Goal: Navigation & Orientation: Understand site structure

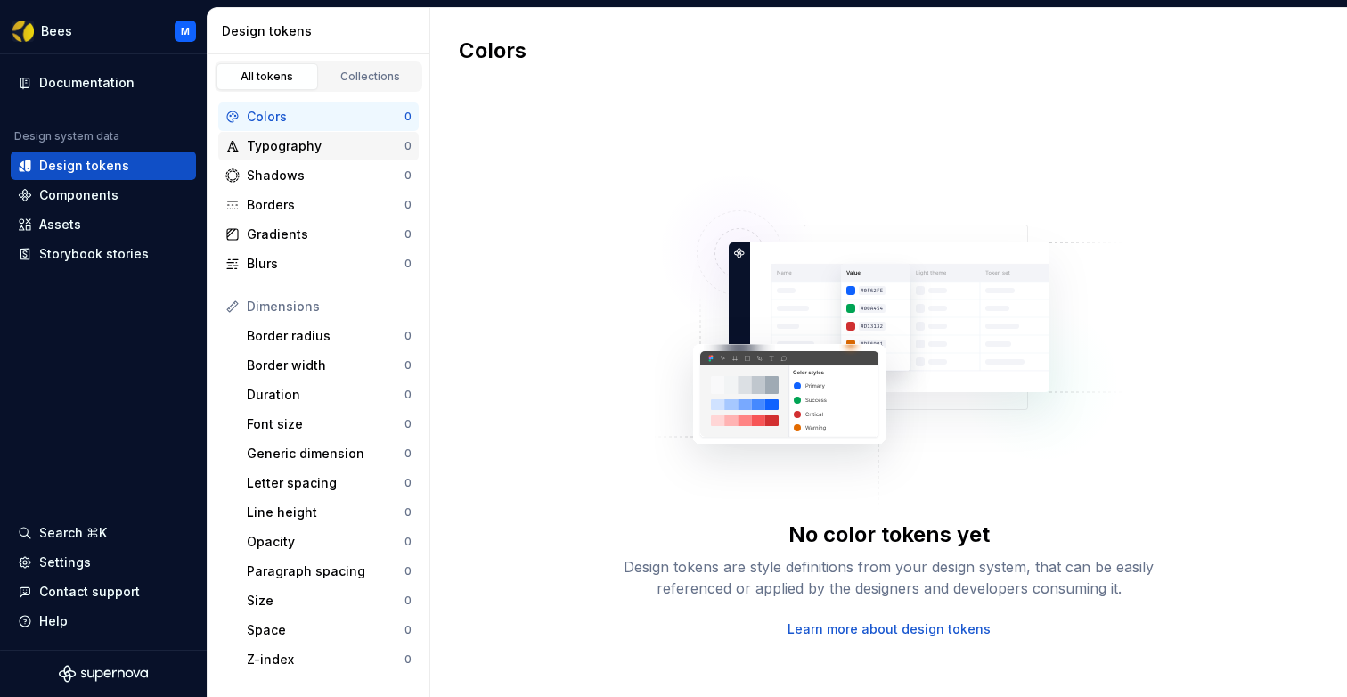
click at [297, 144] on div "Typography" at bounding box center [326, 146] width 158 height 18
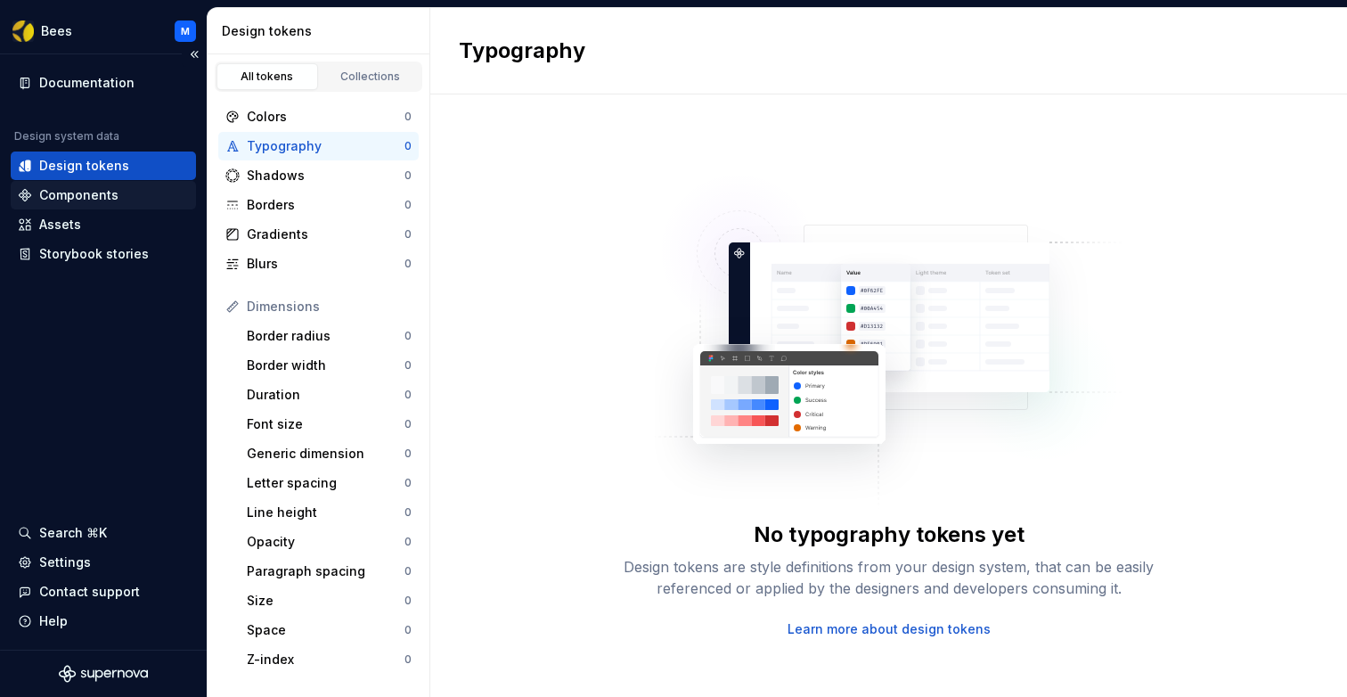
click at [85, 192] on div "Components" at bounding box center [78, 195] width 79 height 18
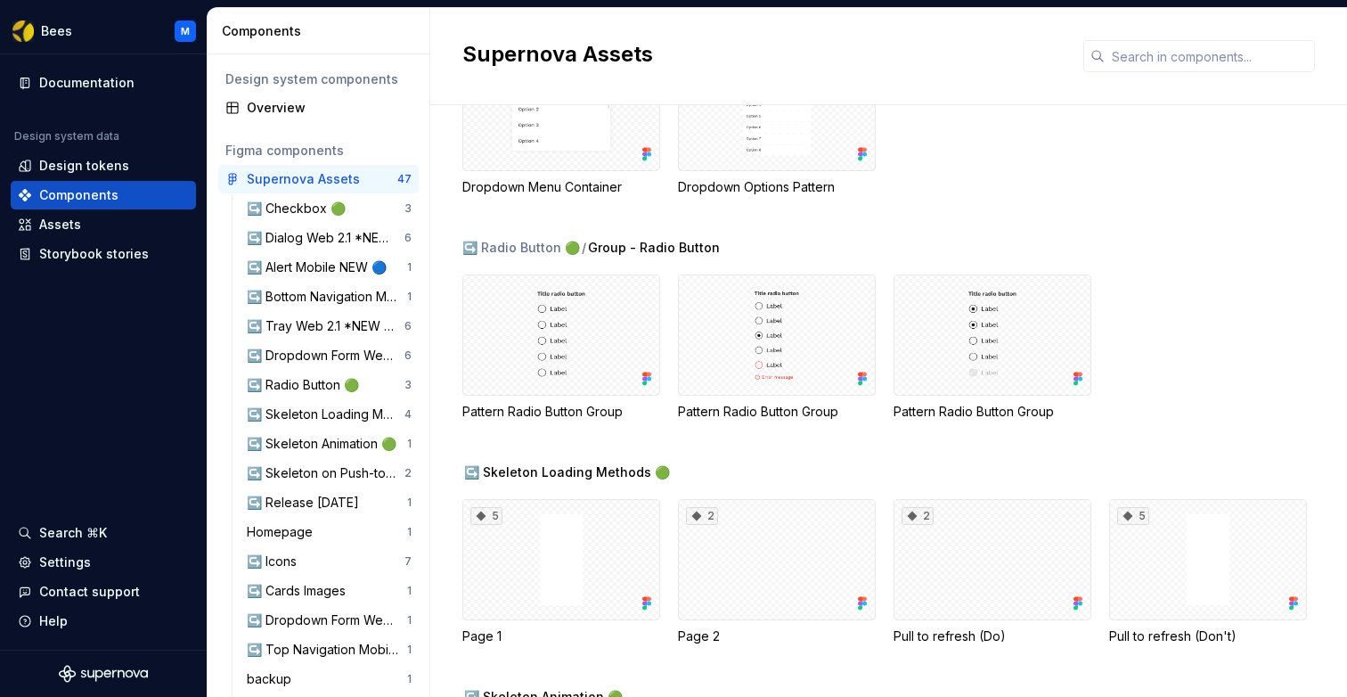
scroll to position [1802, 0]
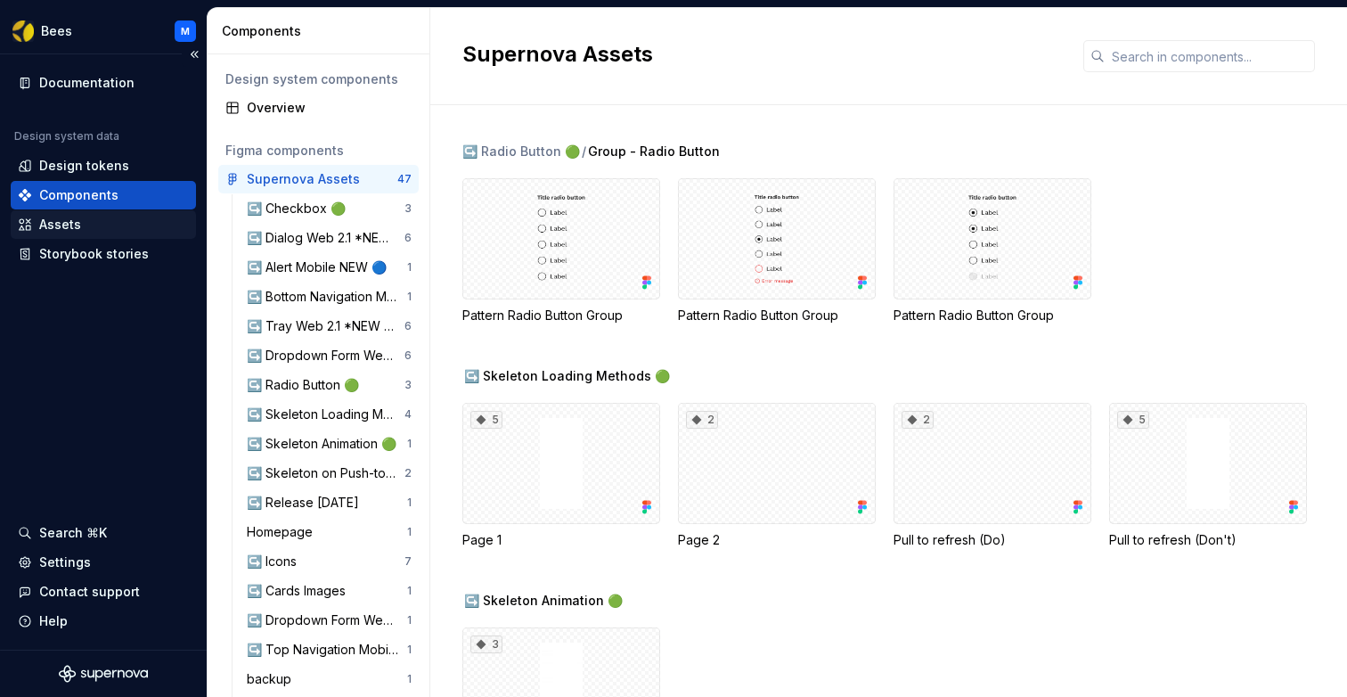
click at [101, 226] on div "Assets" at bounding box center [103, 225] width 171 height 18
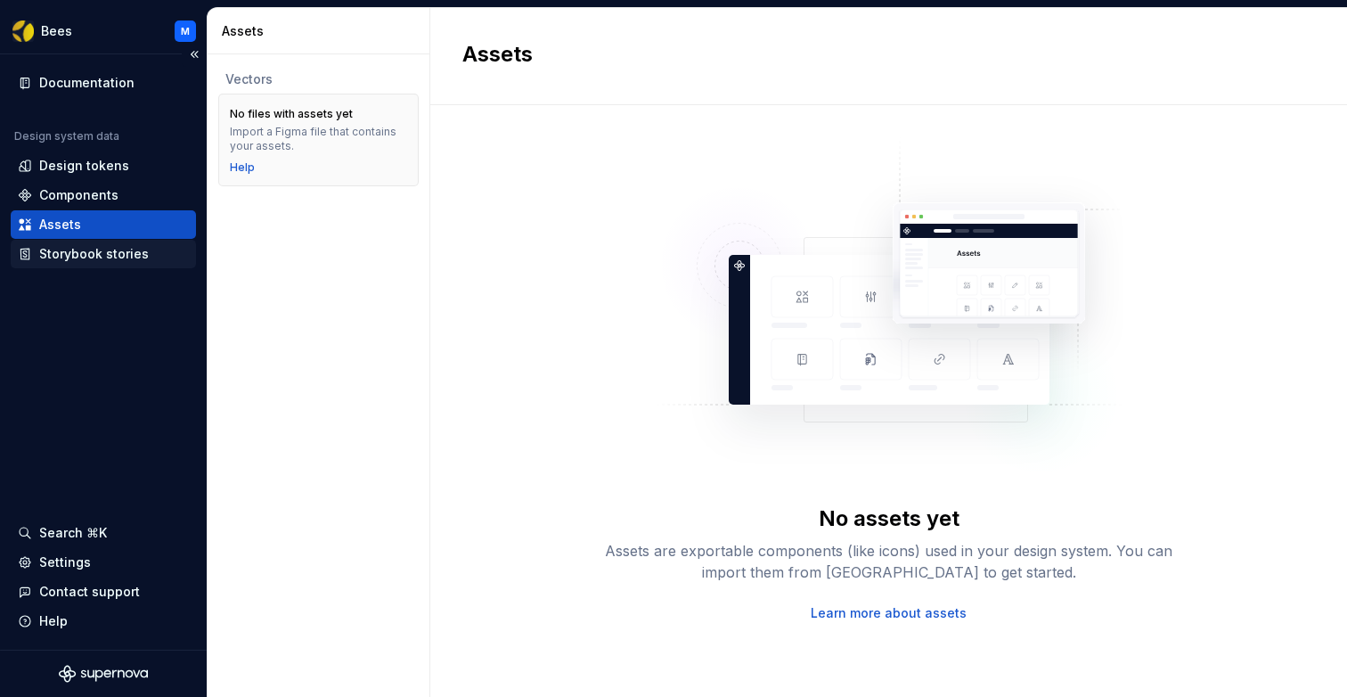
click at [100, 252] on div "Storybook stories" at bounding box center [94, 254] width 110 height 18
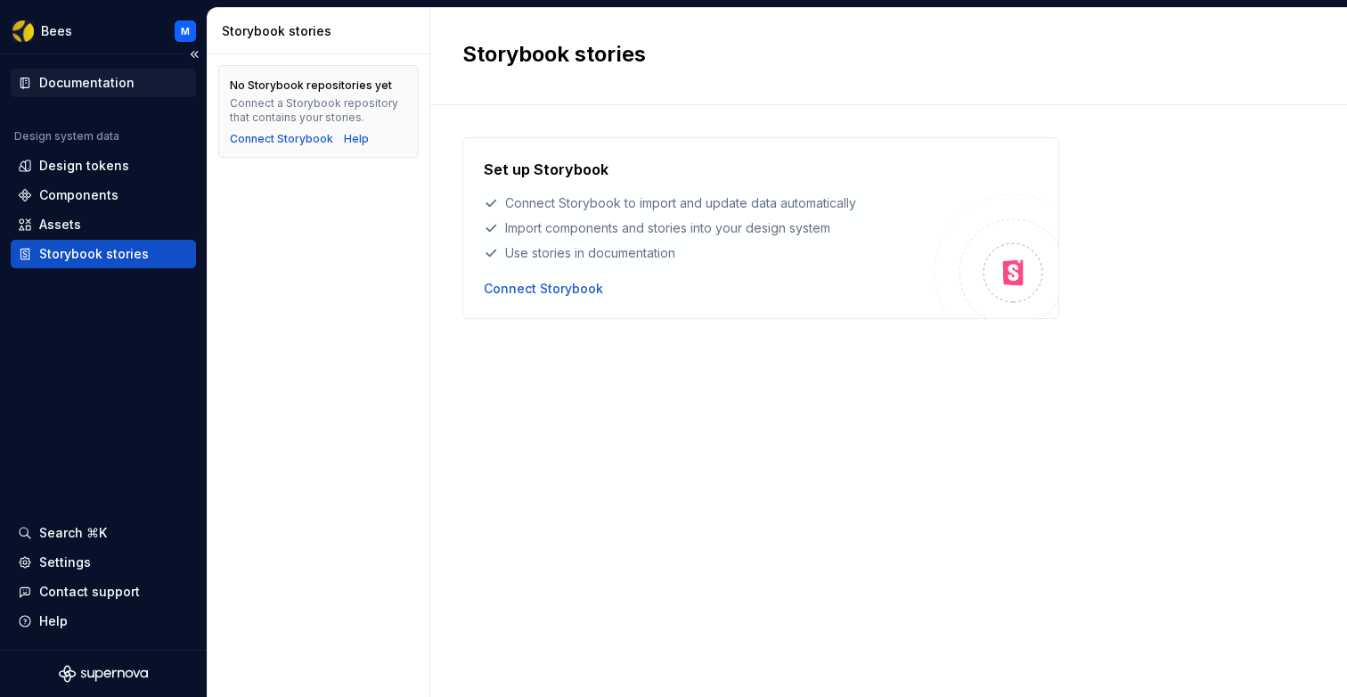
click at [94, 85] on div "Documentation" at bounding box center [86, 83] width 95 height 18
click at [97, 191] on div "Components" at bounding box center [78, 195] width 79 height 18
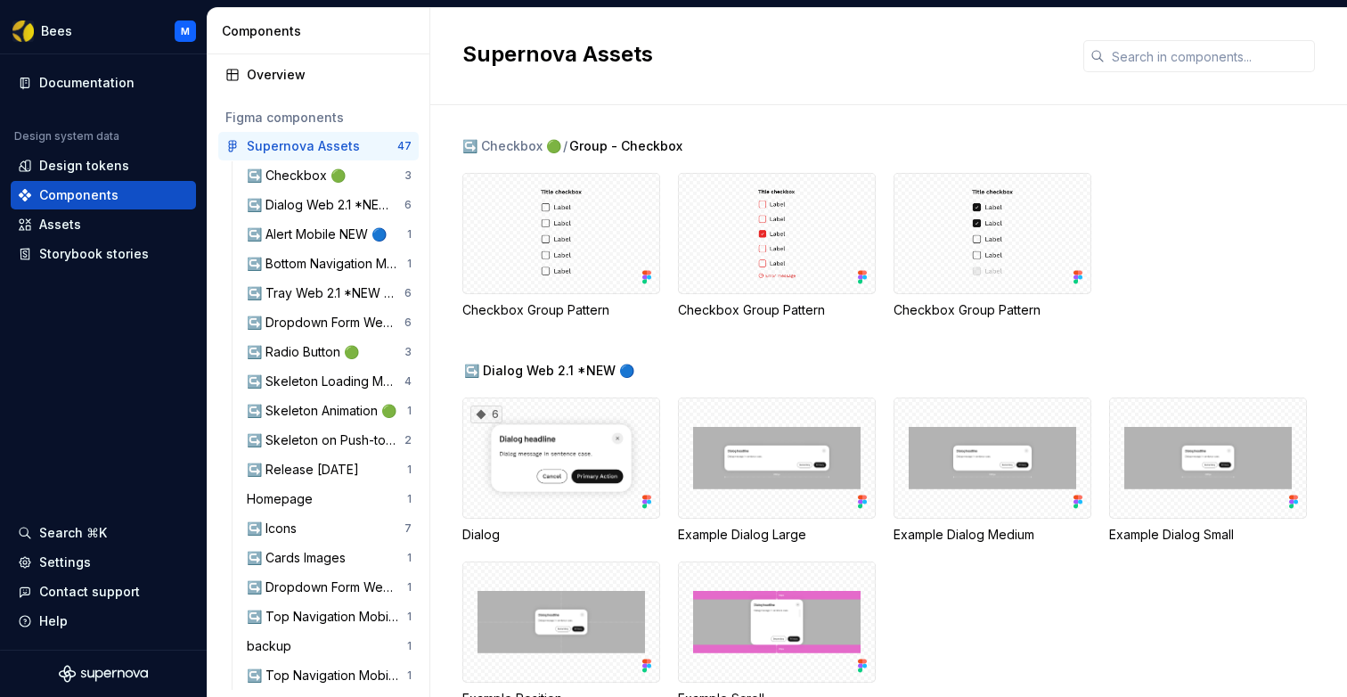
scroll to position [44, 0]
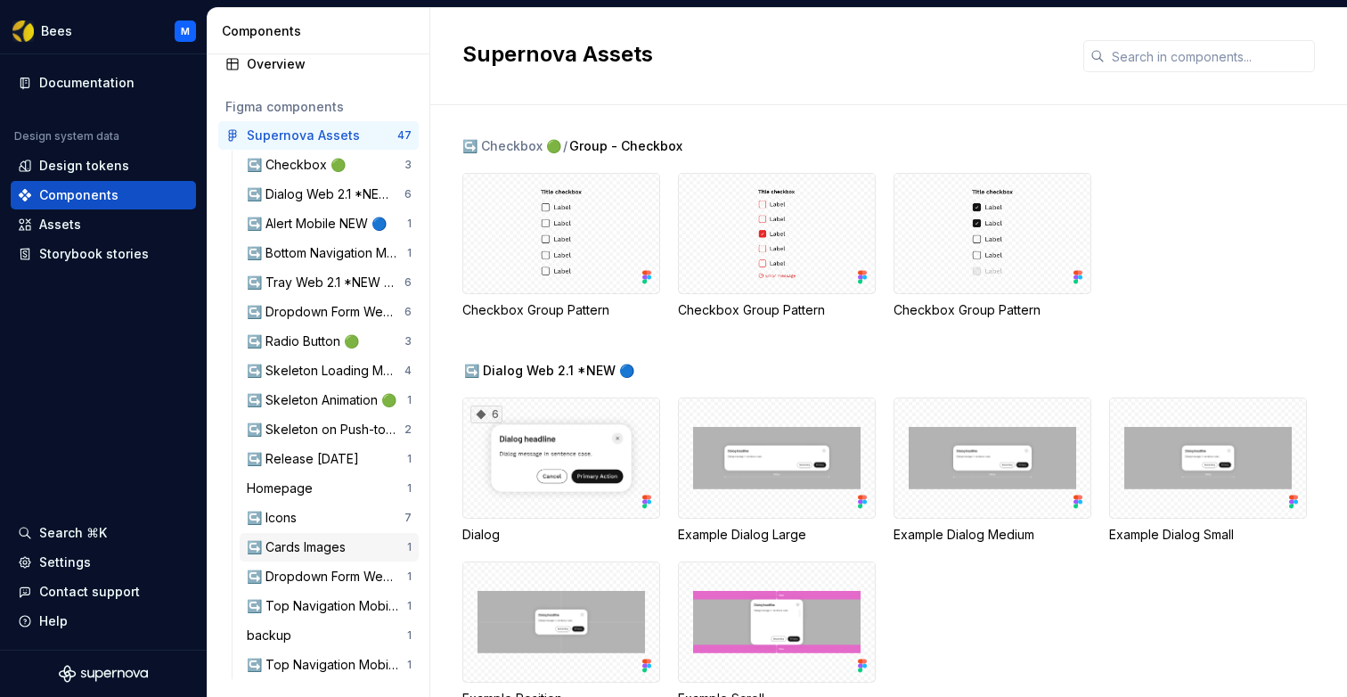
click at [307, 544] on div "↪️ Cards Images" at bounding box center [300, 547] width 106 height 18
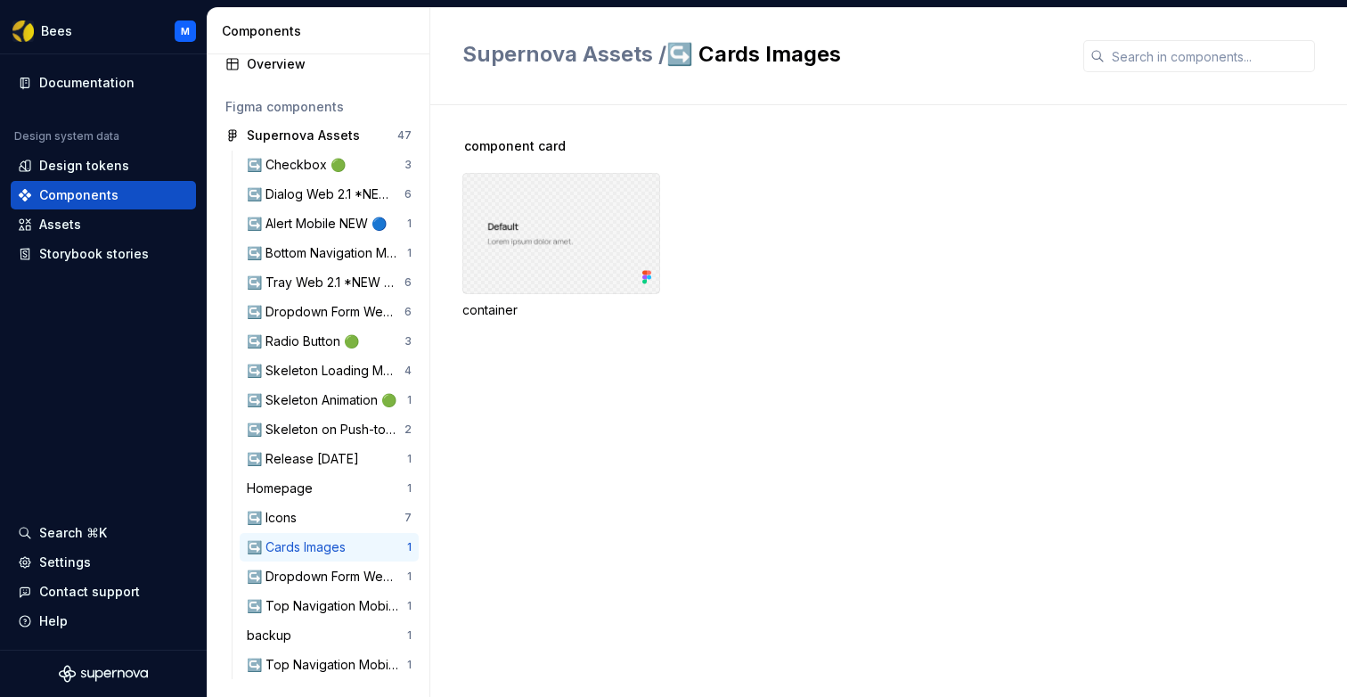
click at [521, 246] on div at bounding box center [561, 233] width 198 height 121
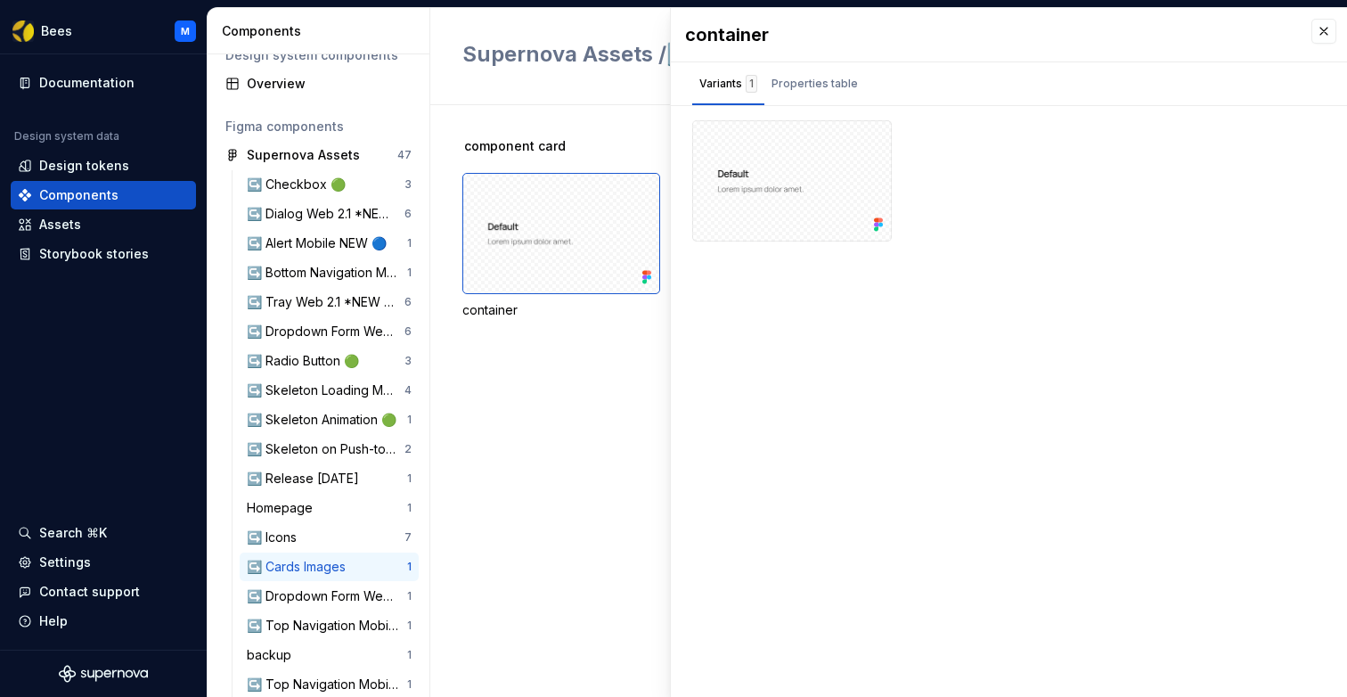
scroll to position [44, 0]
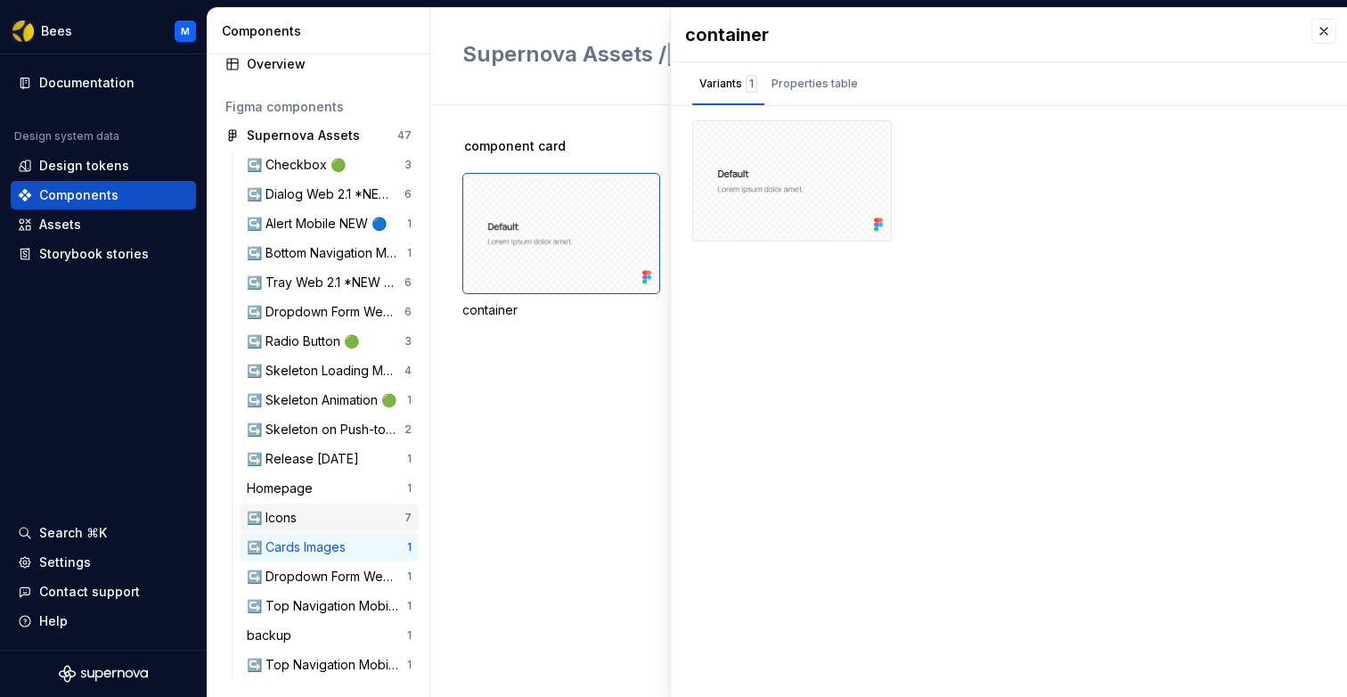
click at [306, 517] on div "↪️ Icons" at bounding box center [326, 518] width 158 height 18
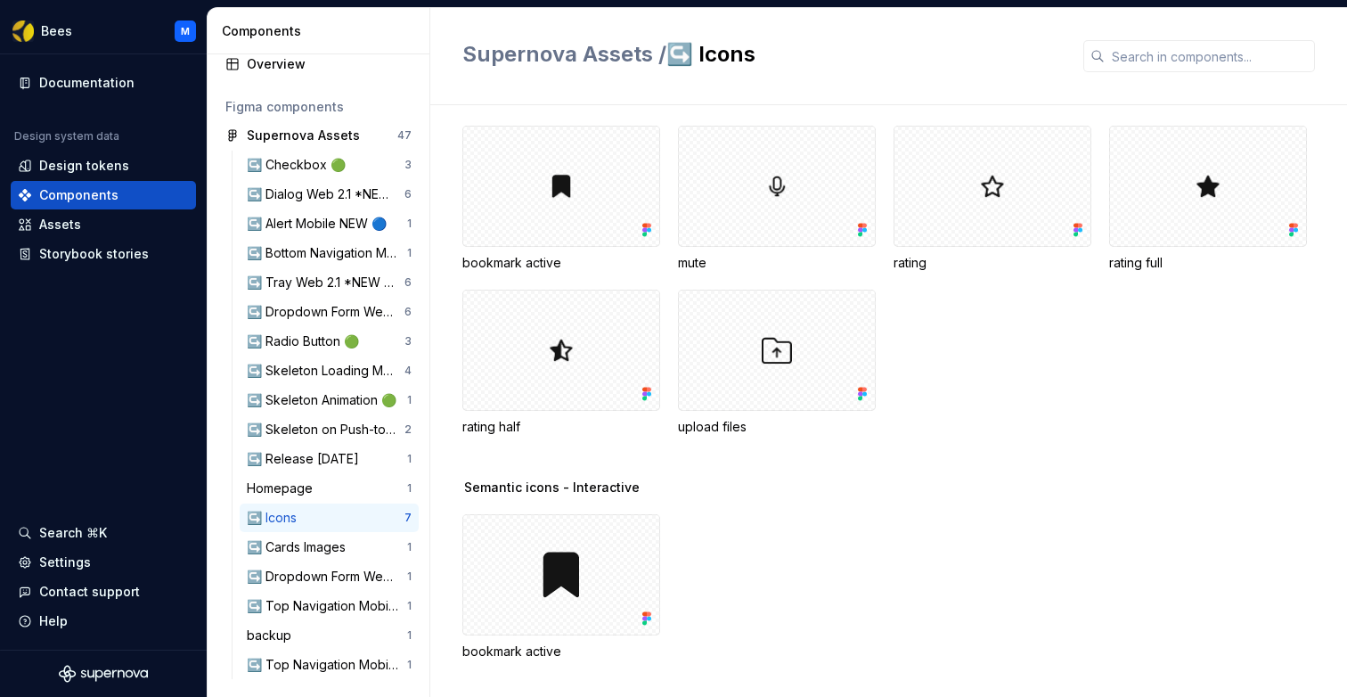
scroll to position [53, 0]
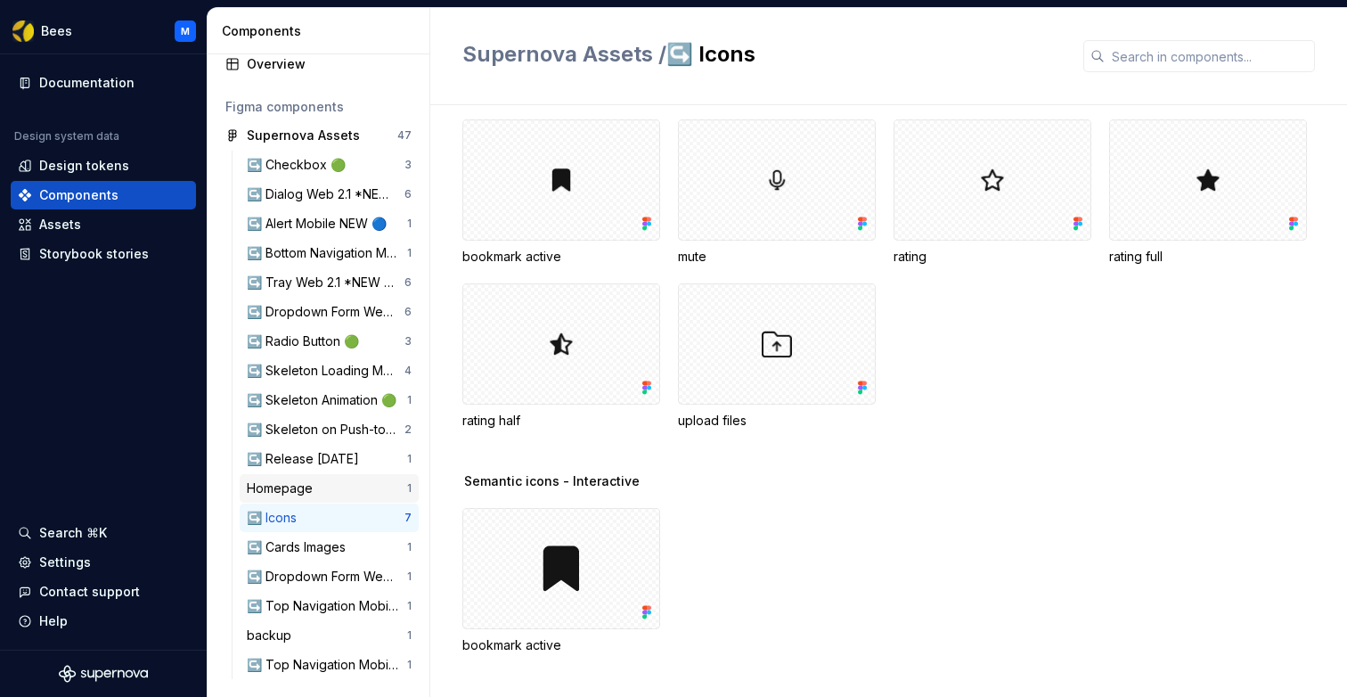
click at [336, 484] on div "Homepage" at bounding box center [327, 488] width 160 height 18
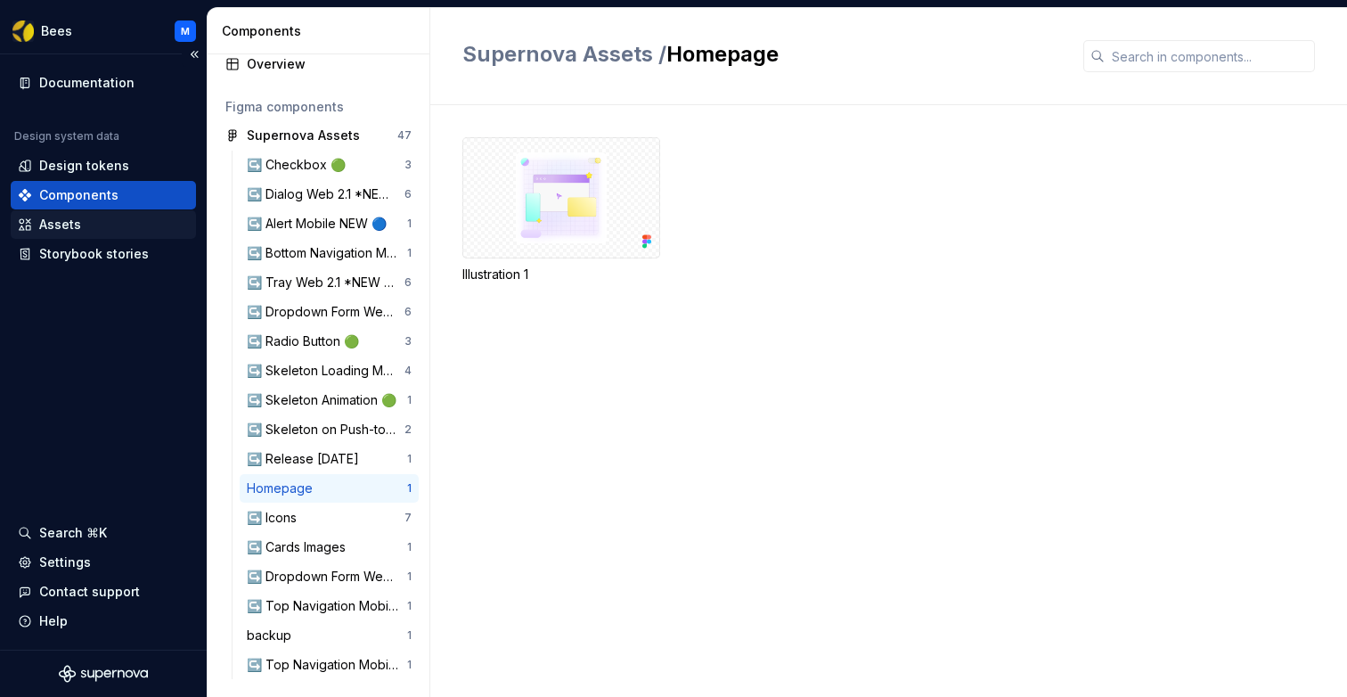
click at [75, 219] on div "Assets" at bounding box center [60, 225] width 42 height 18
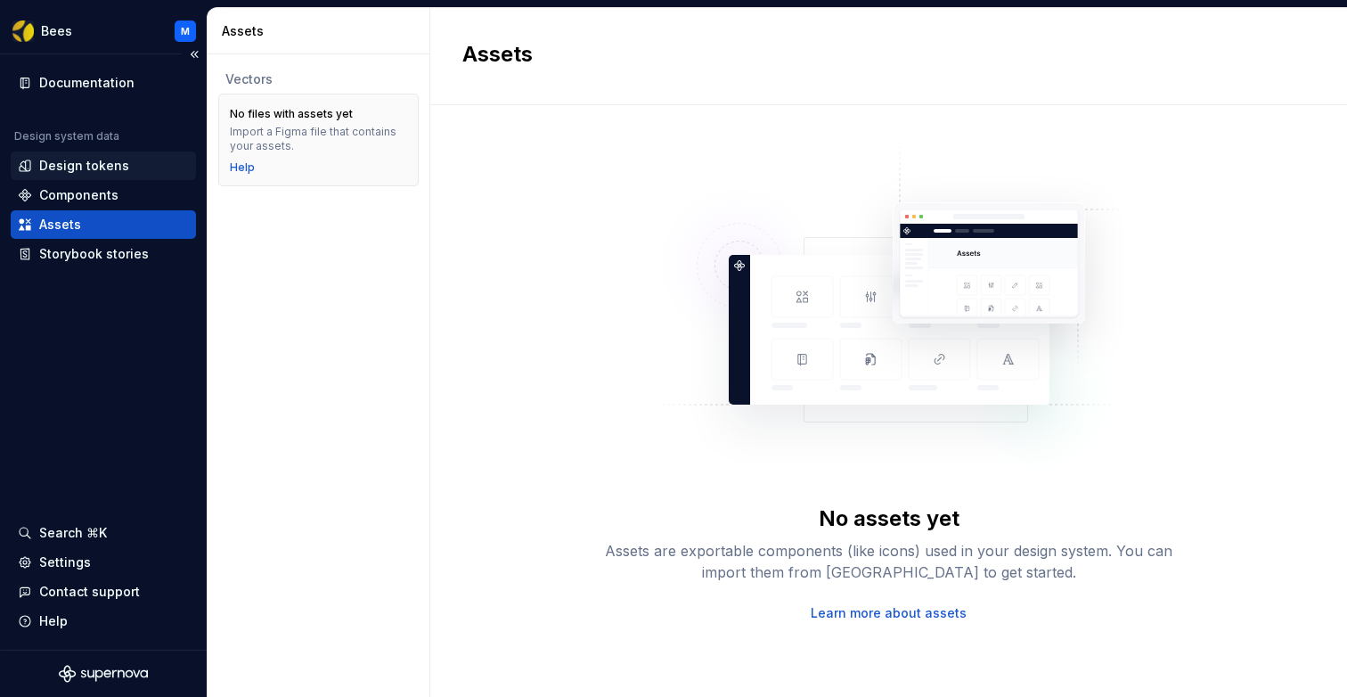
click at [85, 159] on div "Design tokens" at bounding box center [84, 166] width 90 height 18
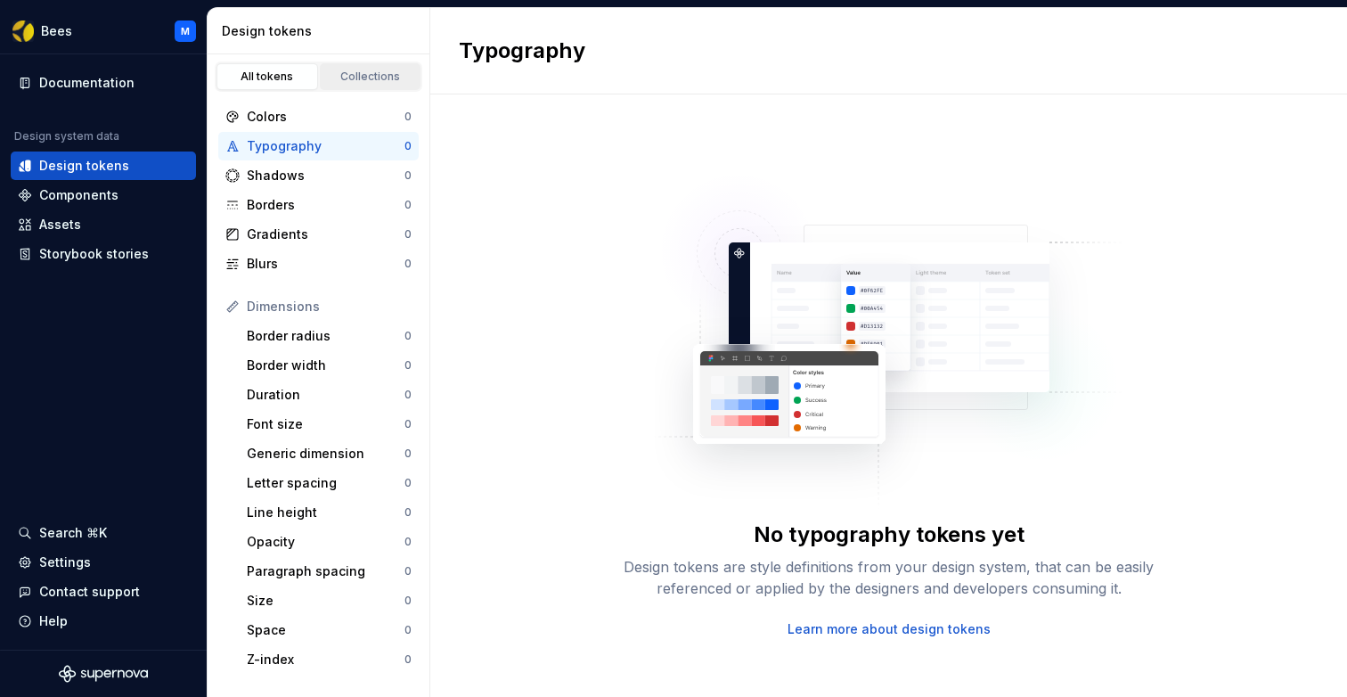
click at [371, 68] on link "Collections" at bounding box center [371, 76] width 102 height 27
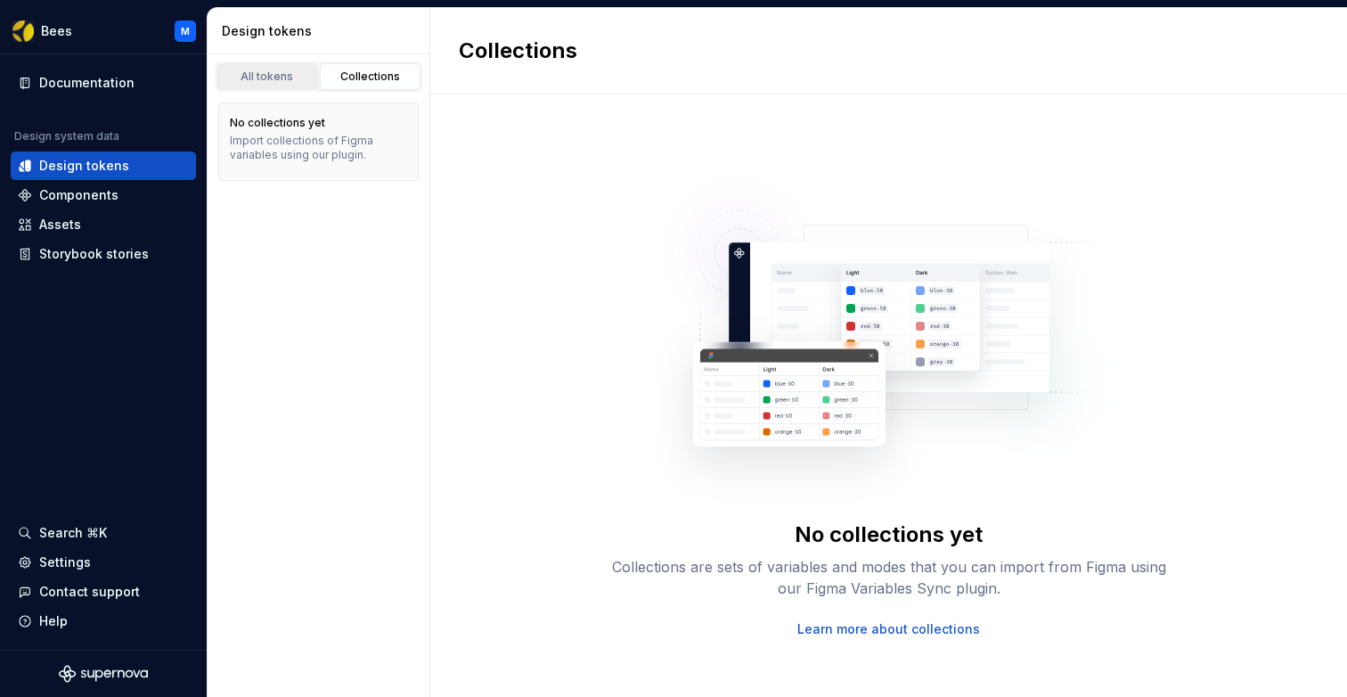
click at [275, 71] on div "All tokens" at bounding box center [267, 76] width 89 height 14
